Goal: Find specific page/section: Find specific page/section

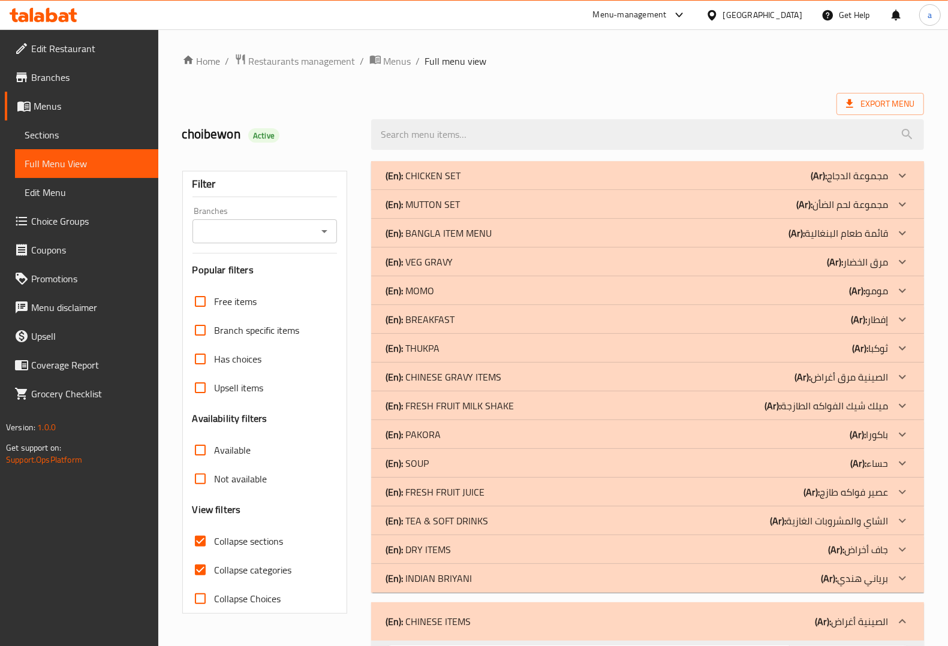
click at [783, 7] on div "[GEOGRAPHIC_DATA]" at bounding box center [754, 15] width 116 height 29
click at [718, 12] on icon at bounding box center [712, 15] width 13 height 13
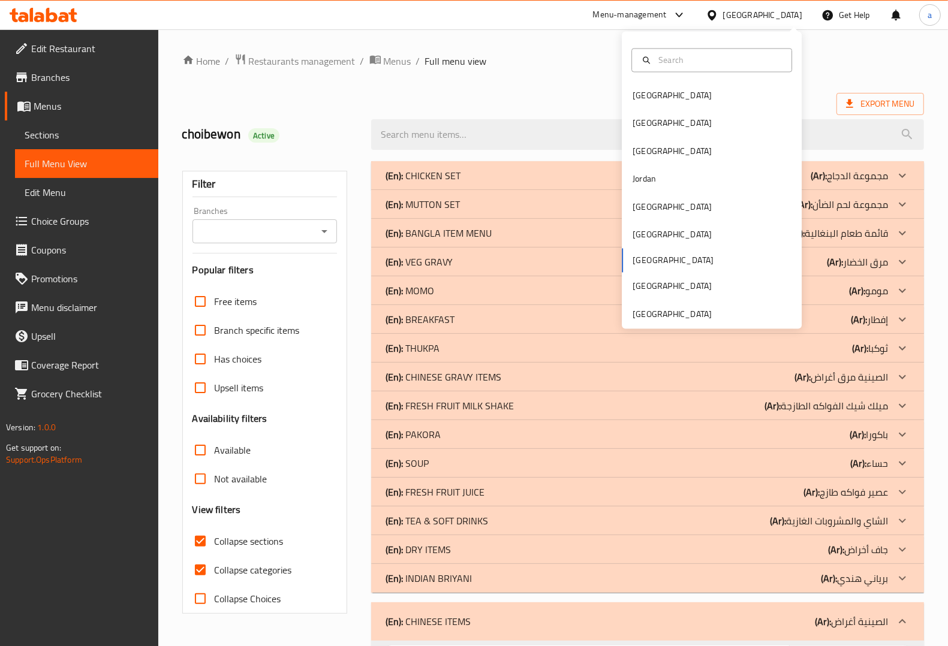
click at [723, 54] on input "text" at bounding box center [719, 59] width 131 height 13
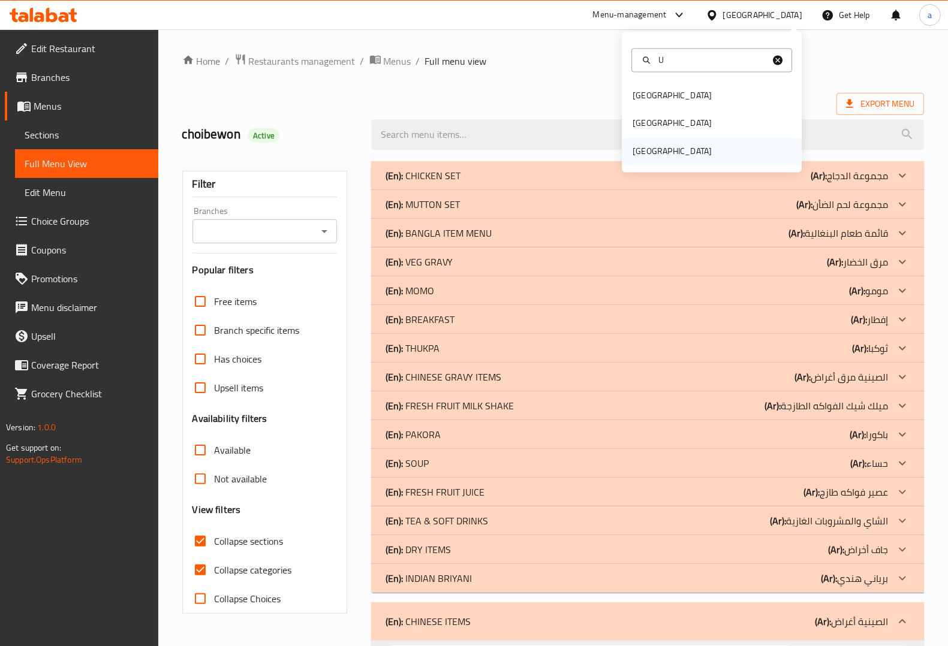
type input "U"
click at [661, 156] on div "[GEOGRAPHIC_DATA]" at bounding box center [672, 151] width 79 height 13
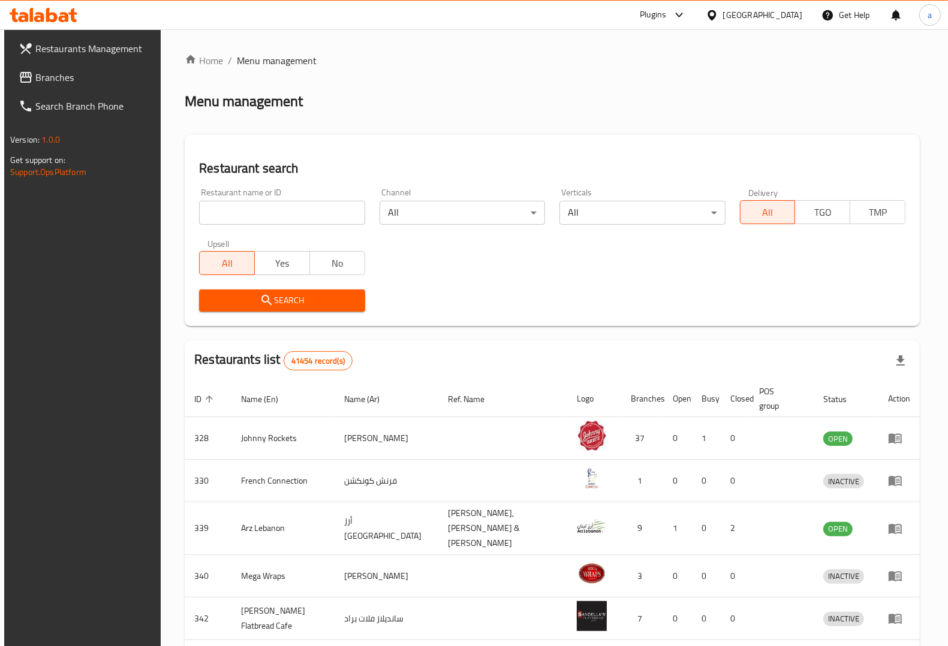
click at [344, 218] on input "search" at bounding box center [282, 213] width 166 height 24
paste input "778028"
type input "778028"
click at [264, 301] on icon "submit" at bounding box center [267, 300] width 14 height 14
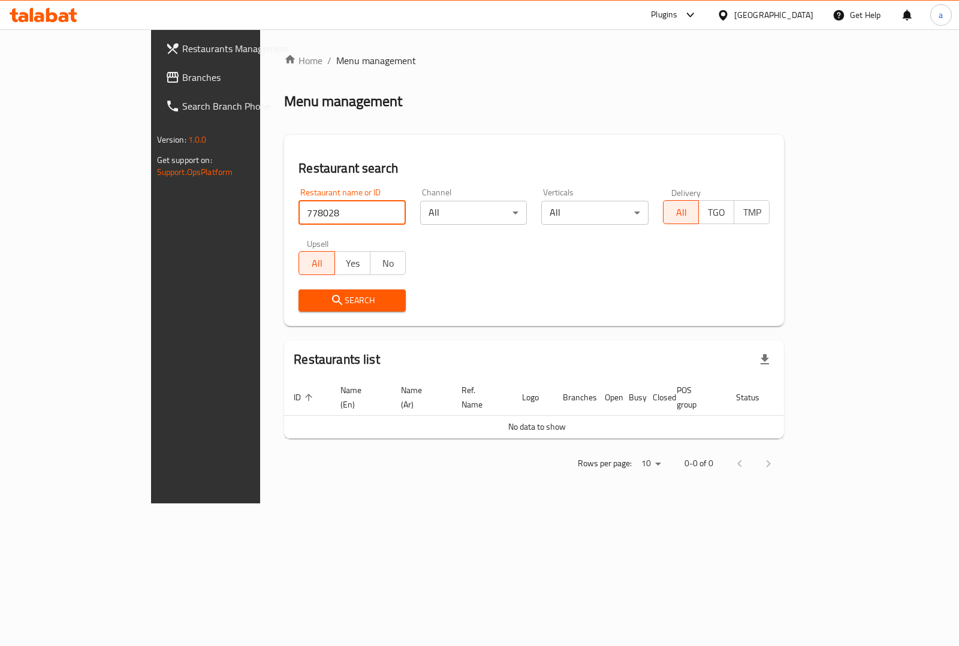
click at [299, 205] on input "778028" at bounding box center [352, 213] width 107 height 24
click at [182, 72] on span "Branches" at bounding box center [241, 77] width 119 height 14
